Goal: Navigation & Orientation: Go to known website

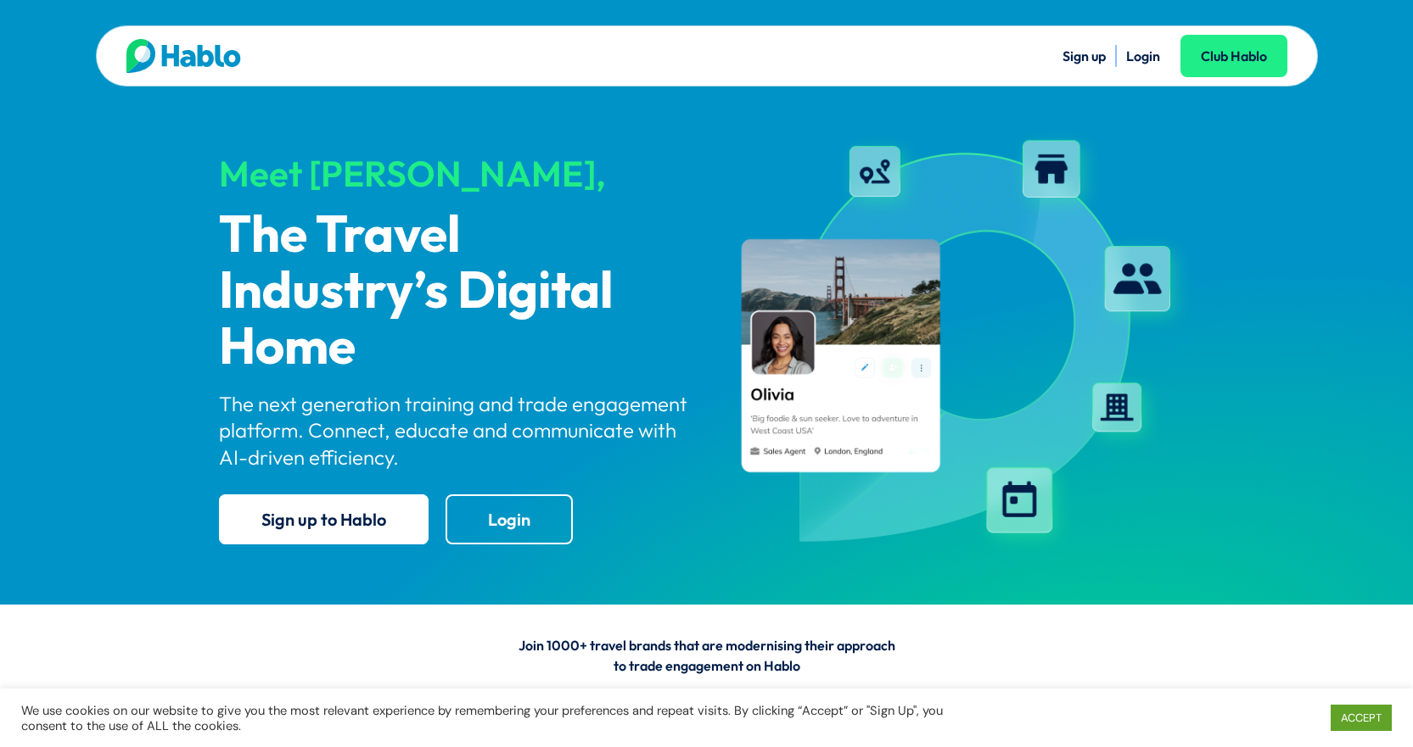
click at [1129, 55] on link "Login" at bounding box center [1143, 56] width 34 height 17
click at [1132, 54] on link "Login" at bounding box center [1143, 56] width 34 height 17
click at [1119, 59] on ul "Sign up Login Club Hablo" at bounding box center [997, 56] width 580 height 22
click at [1135, 66] on li "Login" at bounding box center [1143, 56] width 34 height 22
click at [1148, 64] on li "Login" at bounding box center [1143, 56] width 34 height 22
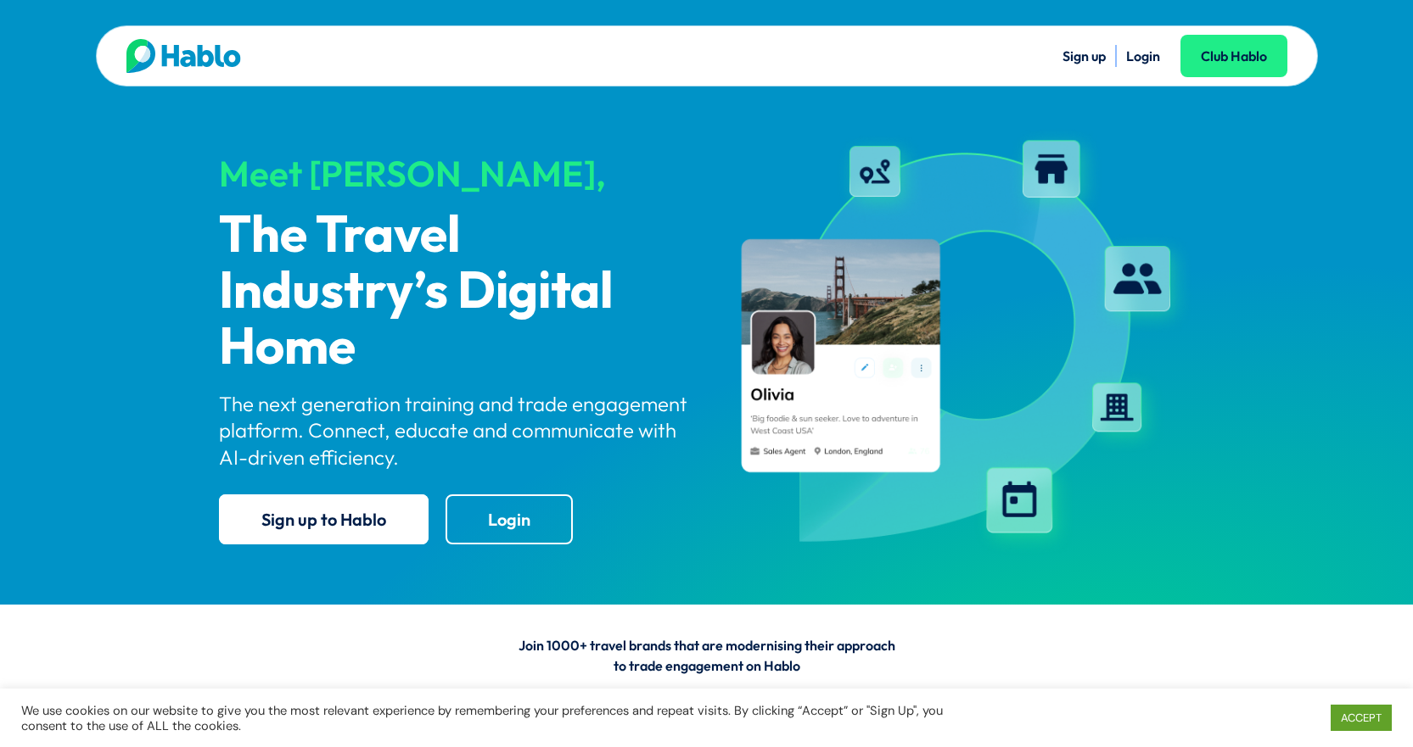
click at [1146, 54] on link "Login" at bounding box center [1143, 56] width 34 height 17
